Goal: Task Accomplishment & Management: Manage account settings

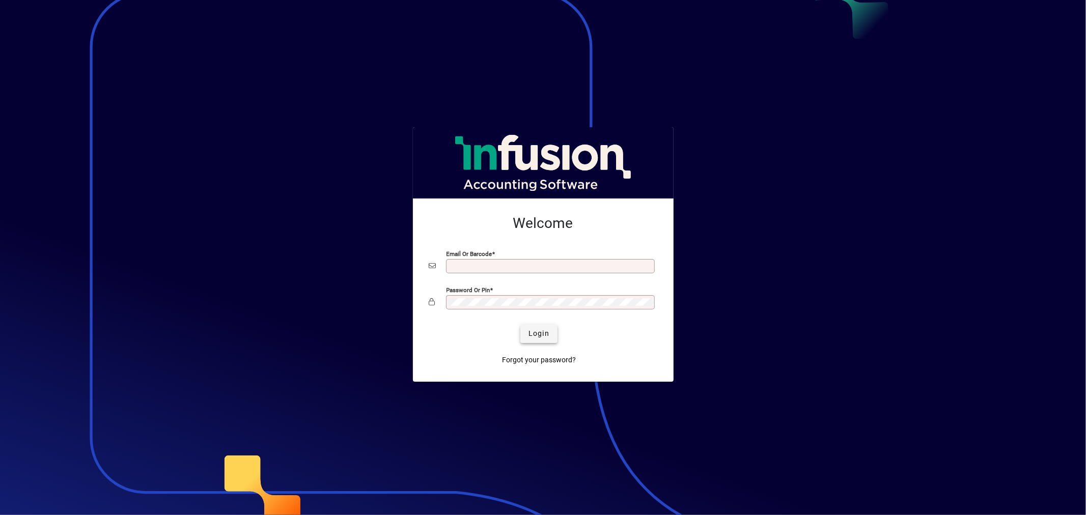
type input "**********"
click at [548, 331] on span "Login" at bounding box center [539, 333] width 21 height 11
type input "**********"
click at [545, 333] on span "Login" at bounding box center [539, 333] width 21 height 11
